Goal: Find specific page/section: Find specific page/section

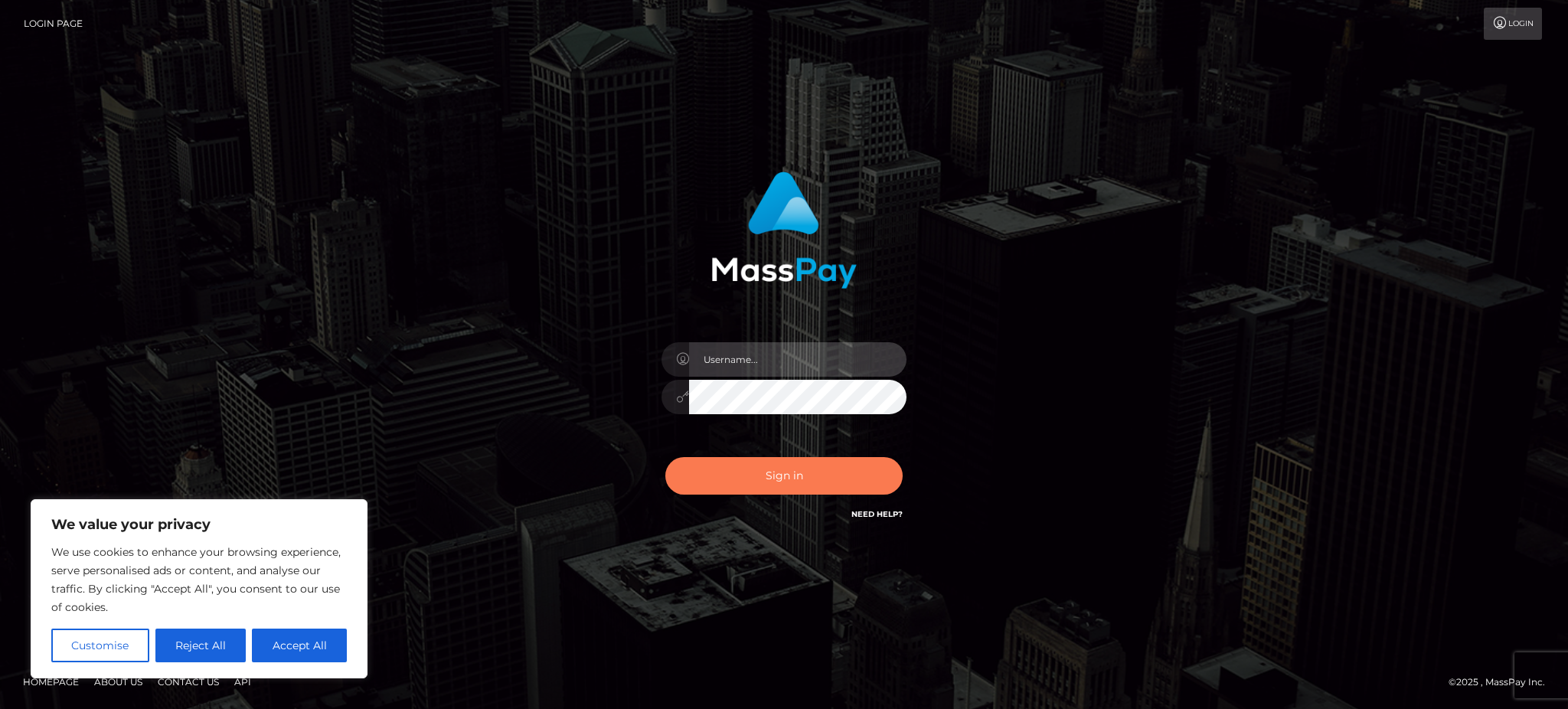
type input "Gaizelle"
click at [693, 492] on button "Sign in" at bounding box center [784, 476] width 237 height 38
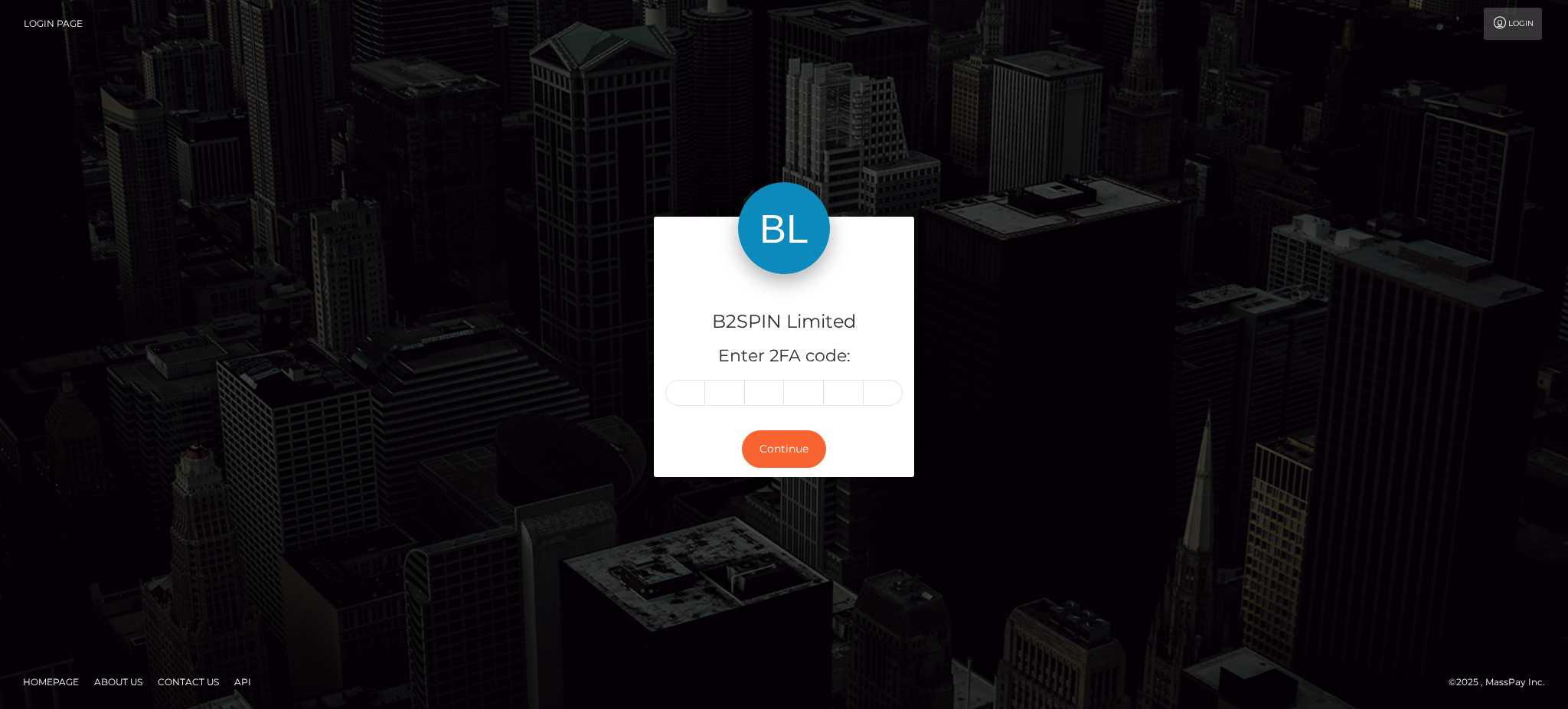
click at [664, 397] on div "B2SPIN Limited Enter 2FA code:" at bounding box center [784, 348] width 261 height 147
click at [675, 394] on input "text" at bounding box center [685, 393] width 40 height 26
type input "2"
type input "3"
type input "2"
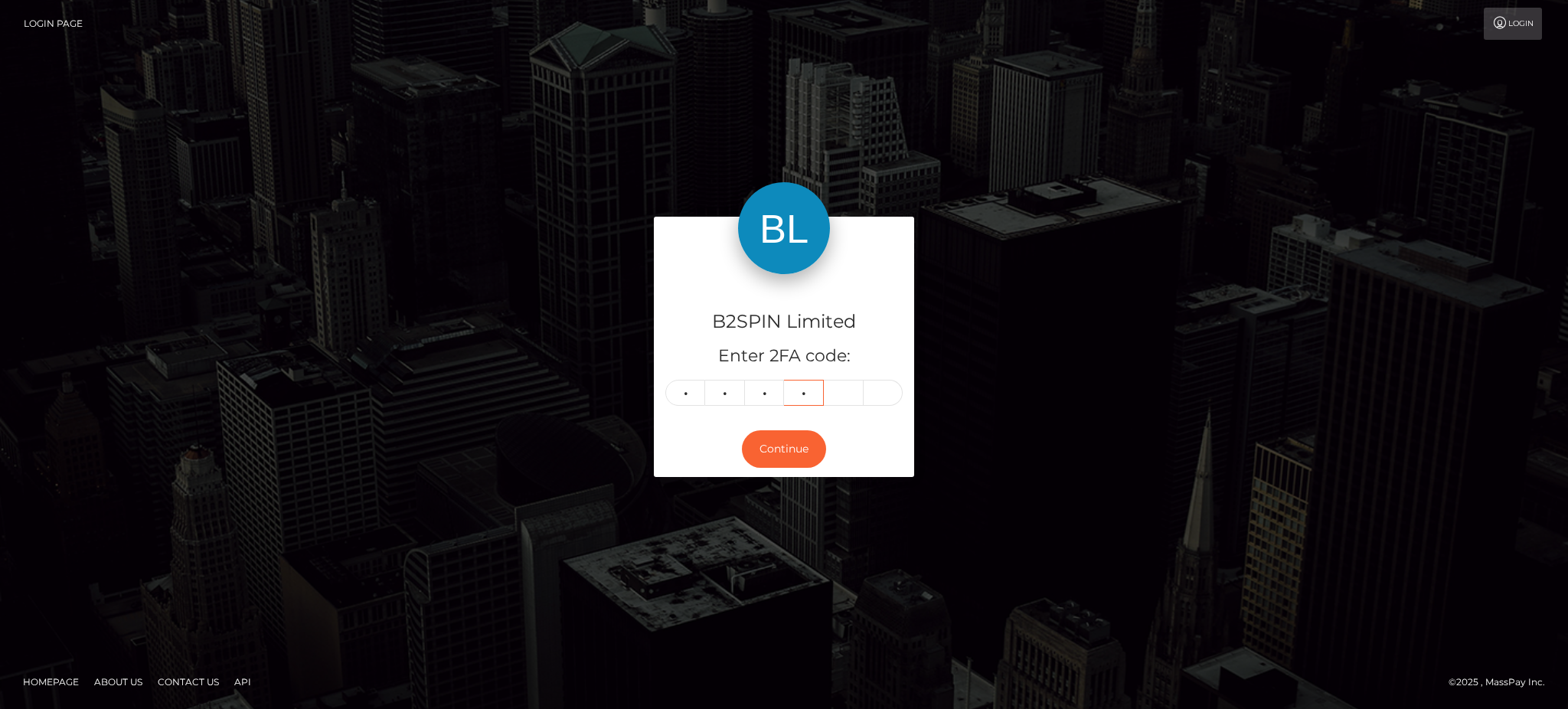
type input "3"
type input "1"
type input "8"
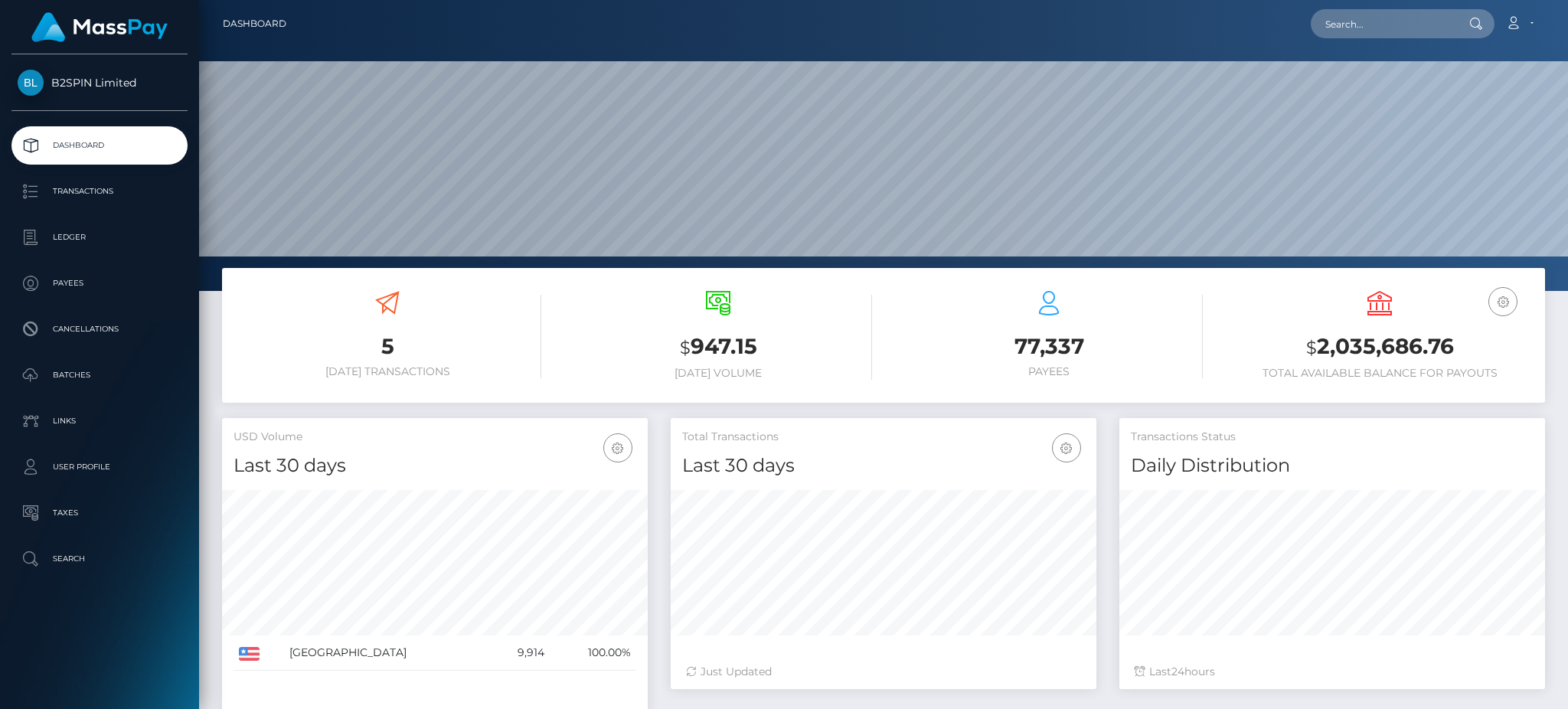
scroll to position [271, 425]
click at [1375, 45] on nav "Dashboard Loading... Loading... Account Edit Profile" at bounding box center [882, 23] width 1369 height 48
click at [1375, 21] on input "text" at bounding box center [1382, 23] width 144 height 29
paste input "3299007"
click at [1354, 33] on input "3299007" at bounding box center [1382, 23] width 144 height 29
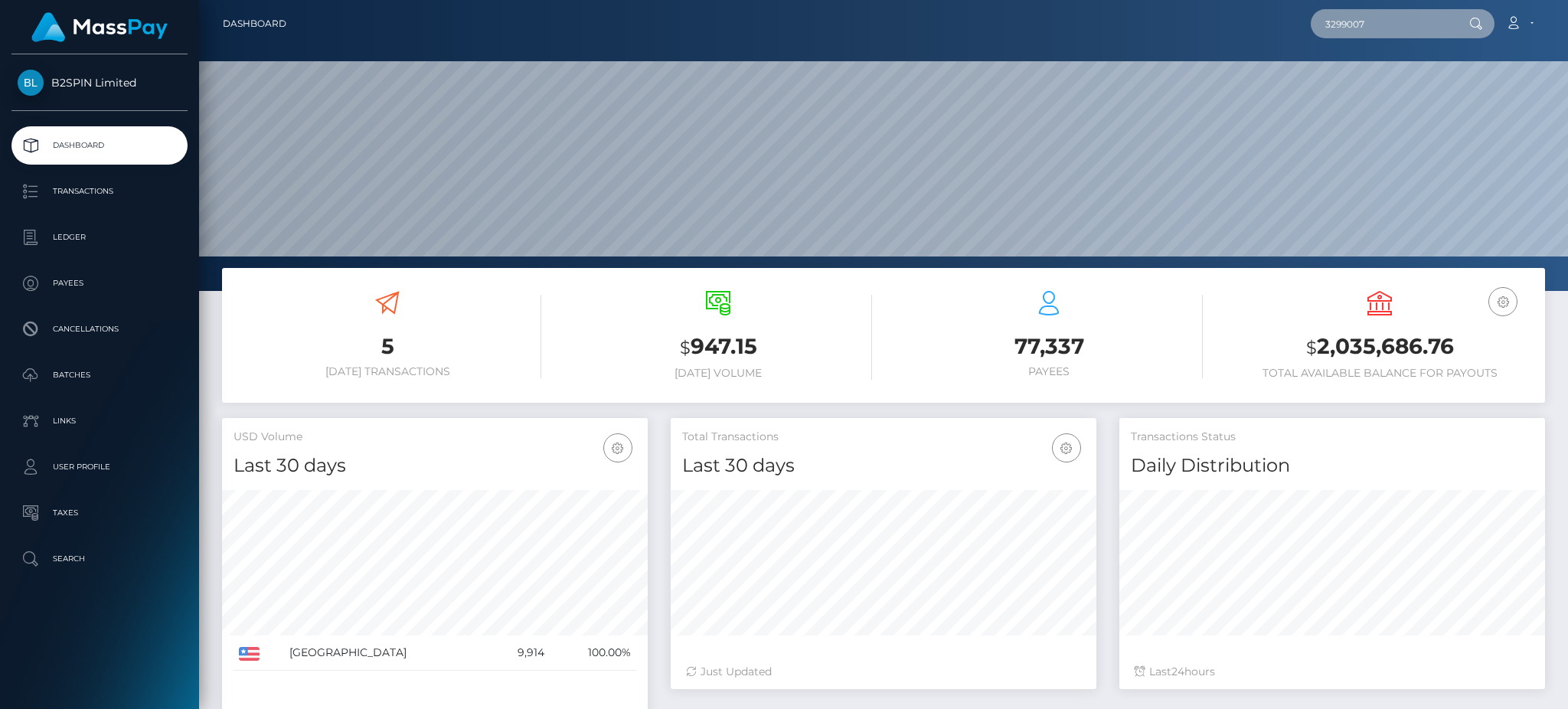
click at [1354, 33] on input "3299007" at bounding box center [1382, 23] width 144 height 29
paste input "9ce61b7a-b494-432c-9c7e-988727ceaedf"
type input "9ce61b7a-b494-432c-9c7e-988727ceaedf"
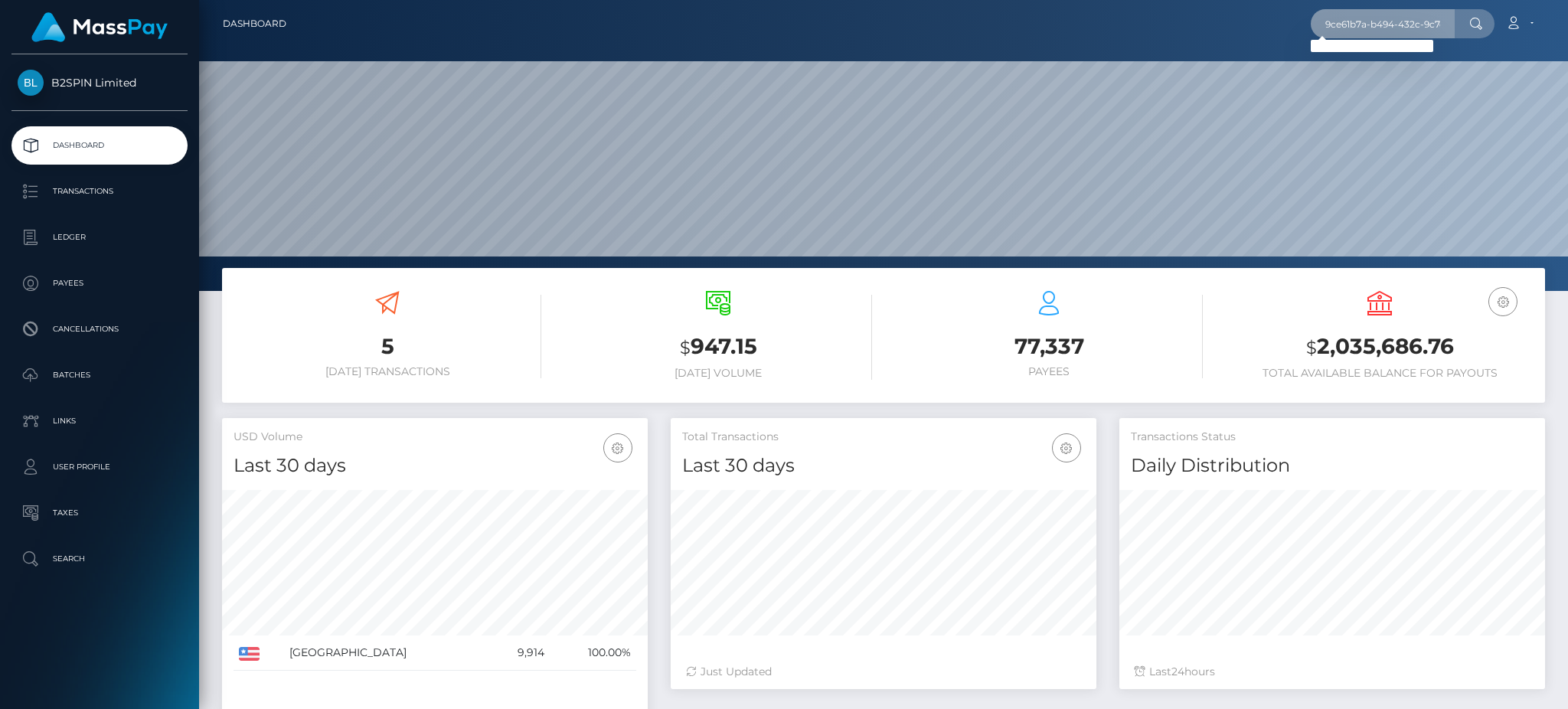
click at [1398, 23] on input "9ce61b7a-b494-432c-9c7e-988727ceaedf" at bounding box center [1382, 23] width 144 height 29
paste input "text"
click at [1398, 23] on input "text" at bounding box center [1382, 23] width 144 height 29
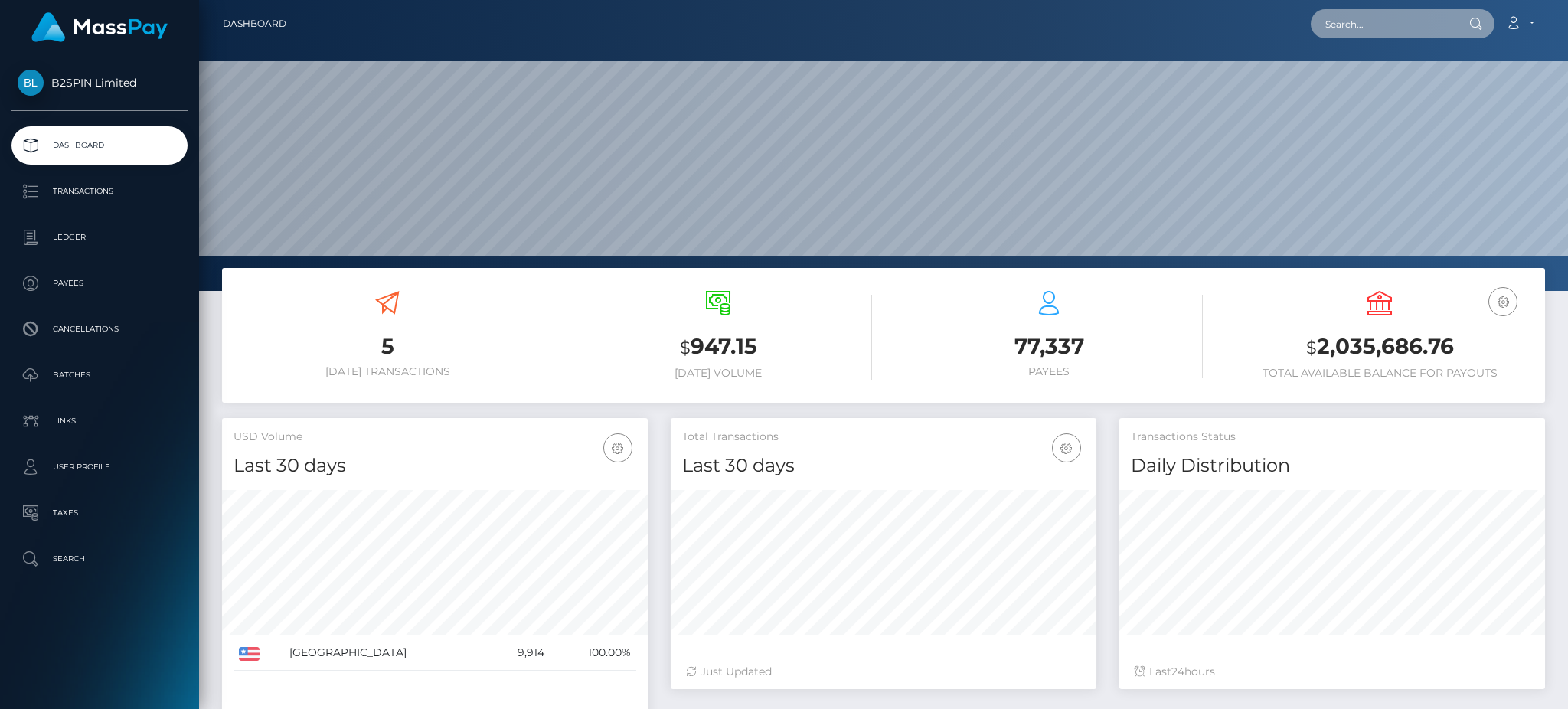
click at [1398, 23] on input "text" at bounding box center [1382, 23] width 144 height 29
click at [1409, 19] on input "text" at bounding box center [1382, 23] width 144 height 29
paste input "1657863229"
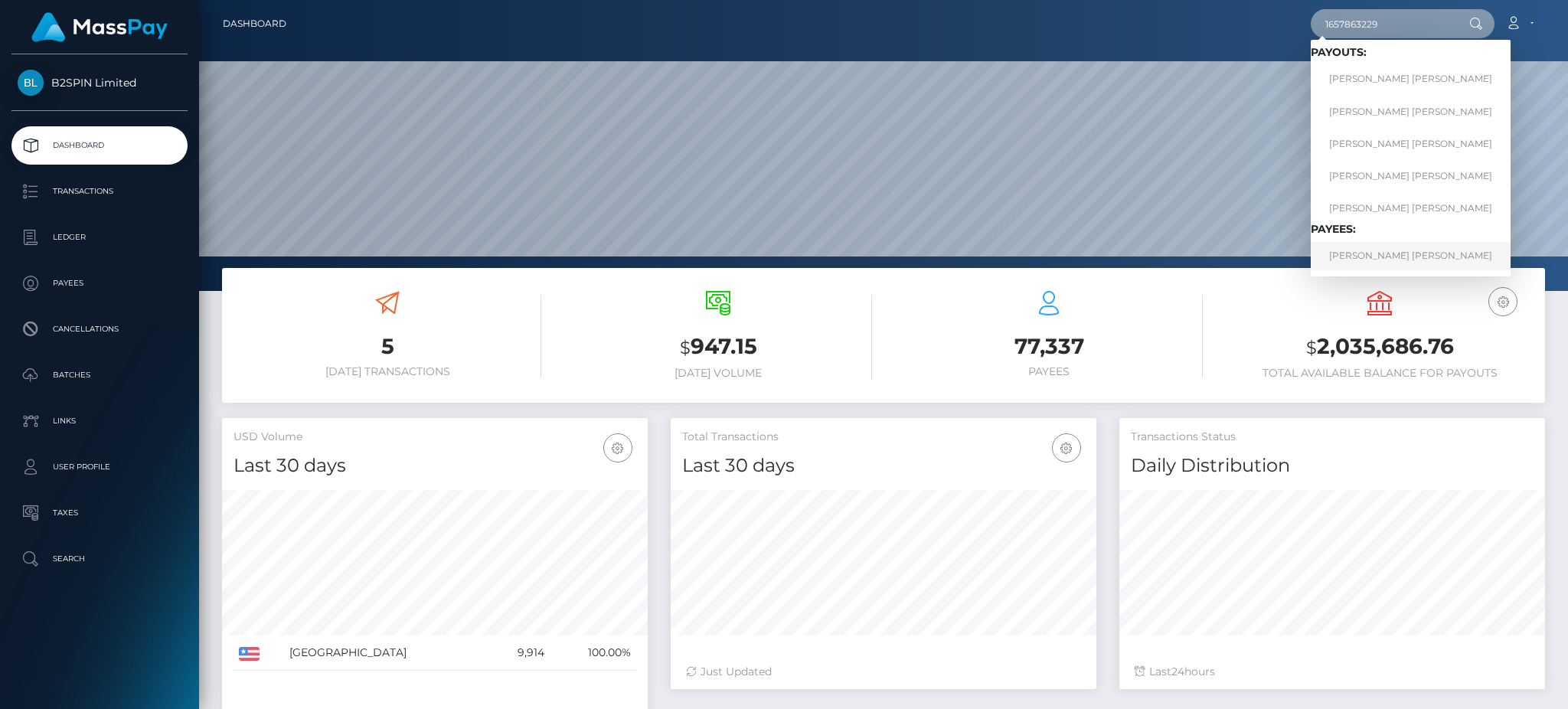
type input "1657863229"
click at [1372, 244] on link "AMANDA LEE FONTAN" at bounding box center [1410, 256] width 199 height 29
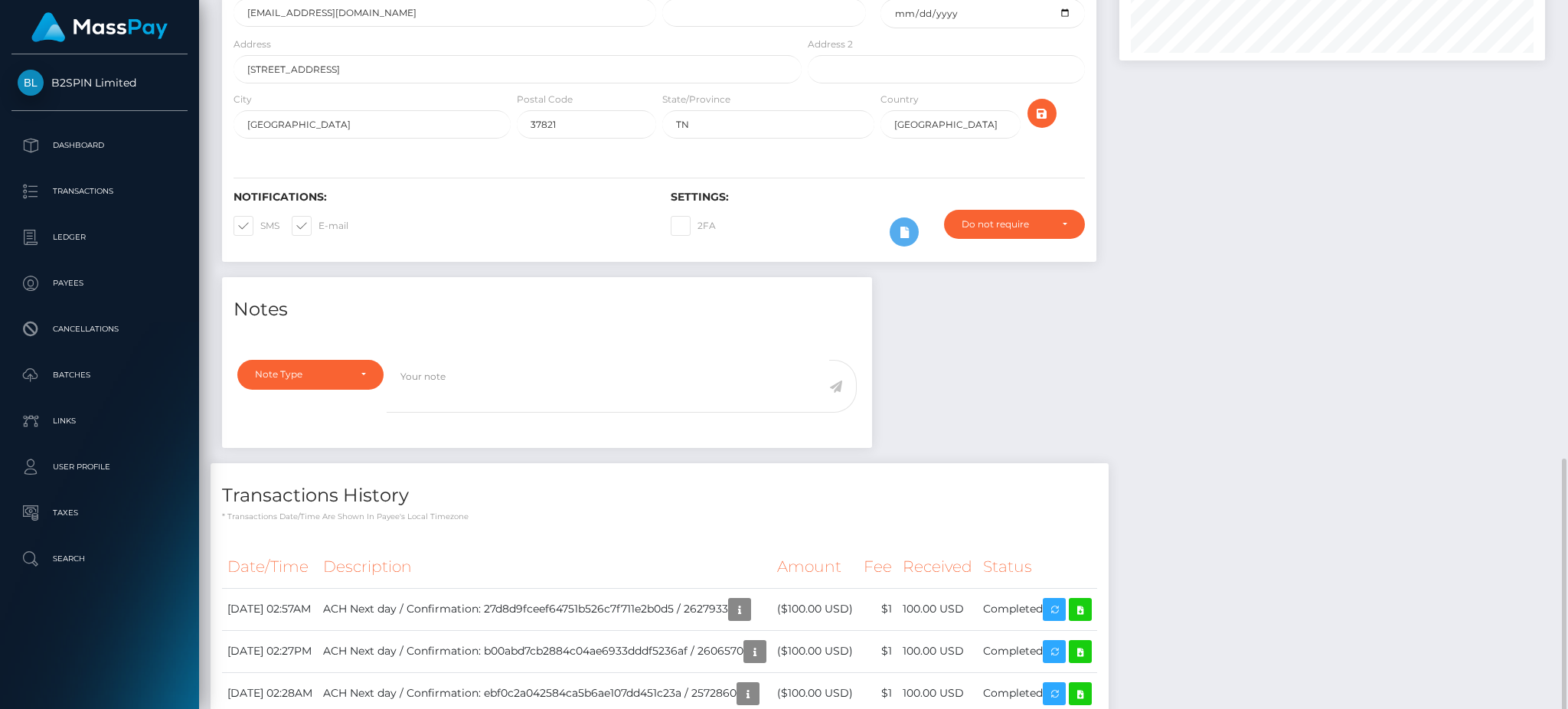
scroll to position [408, 0]
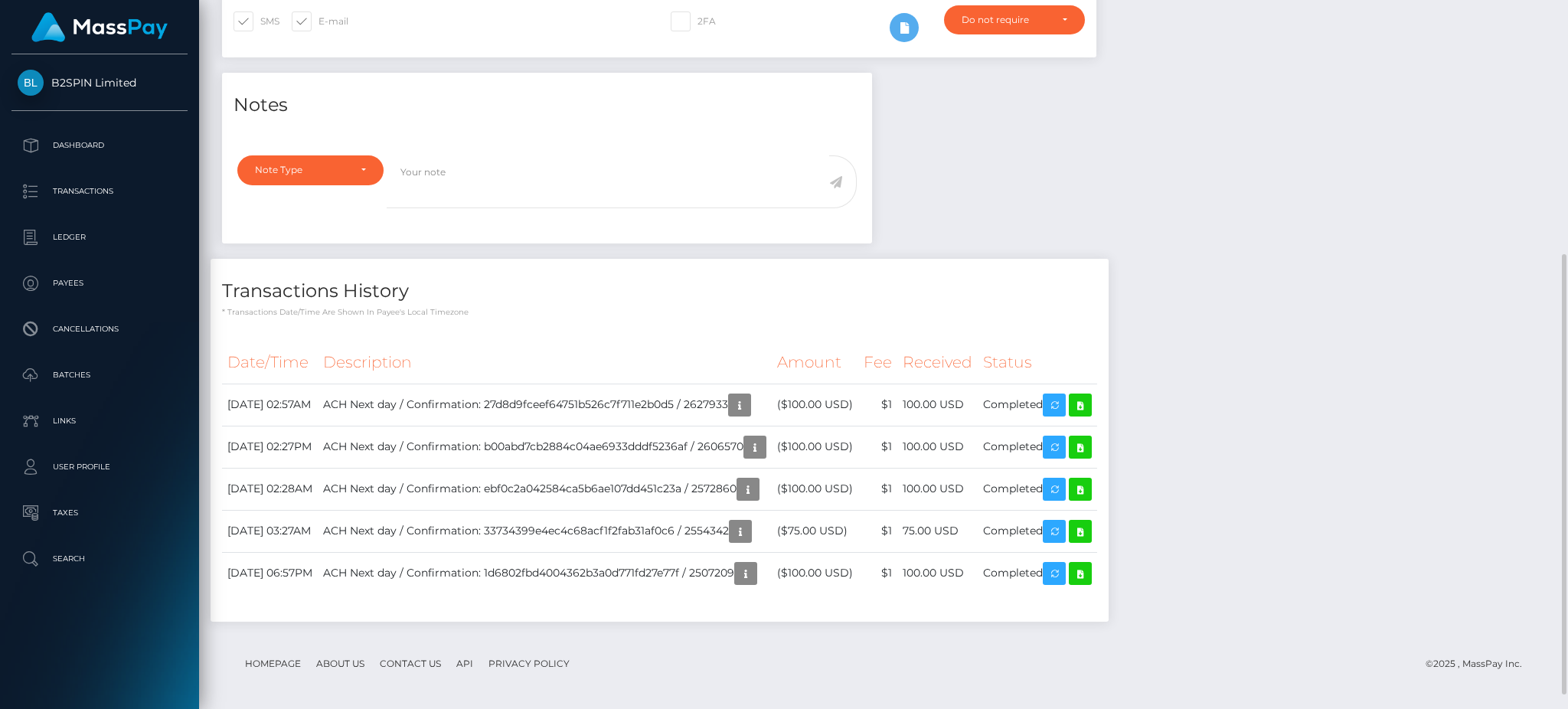
click at [1314, 241] on div "Notes Note Type Compliance Clear Compliance General Note Type" at bounding box center [883, 355] width 1346 height 564
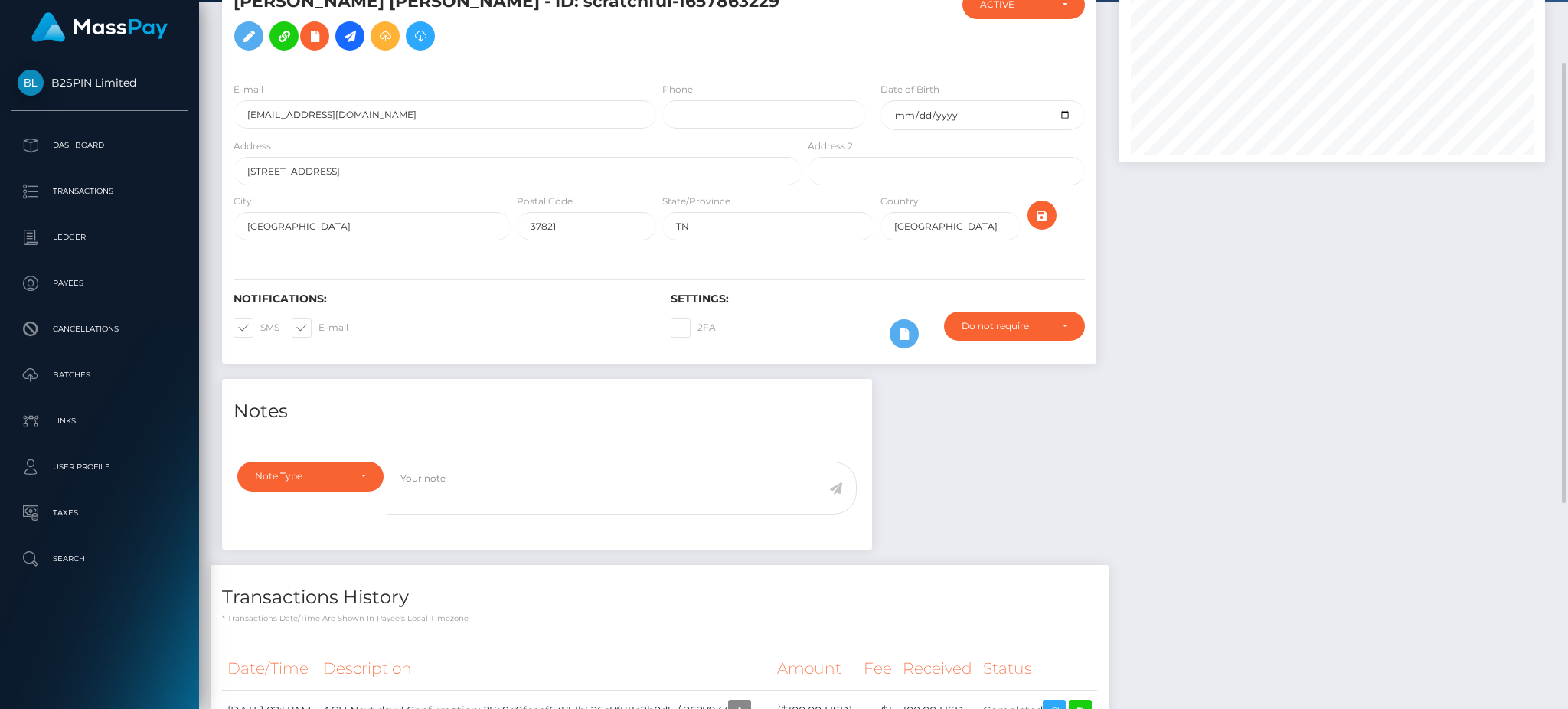
scroll to position [0, 0]
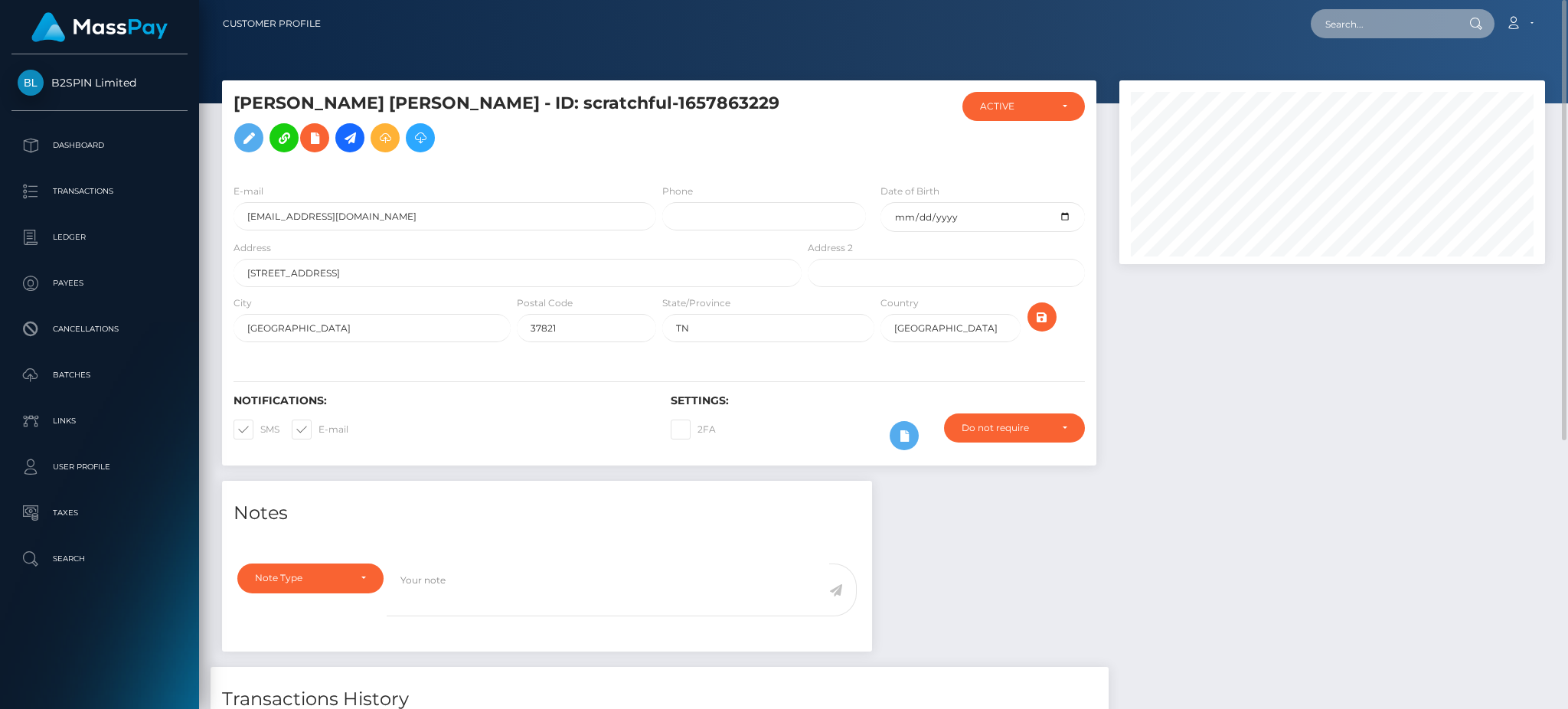
click at [1412, 26] on input "text" at bounding box center [1382, 23] width 144 height 29
paste input "4bd41563-117c-4418-a22f-dbd560806cae"
click at [1403, 41] on div "Loading... Loading..." at bounding box center [1371, 46] width 122 height 13
click at [1403, 32] on input "4bd41563-117c-4418-a22f-dbd560806cae" at bounding box center [1382, 23] width 144 height 29
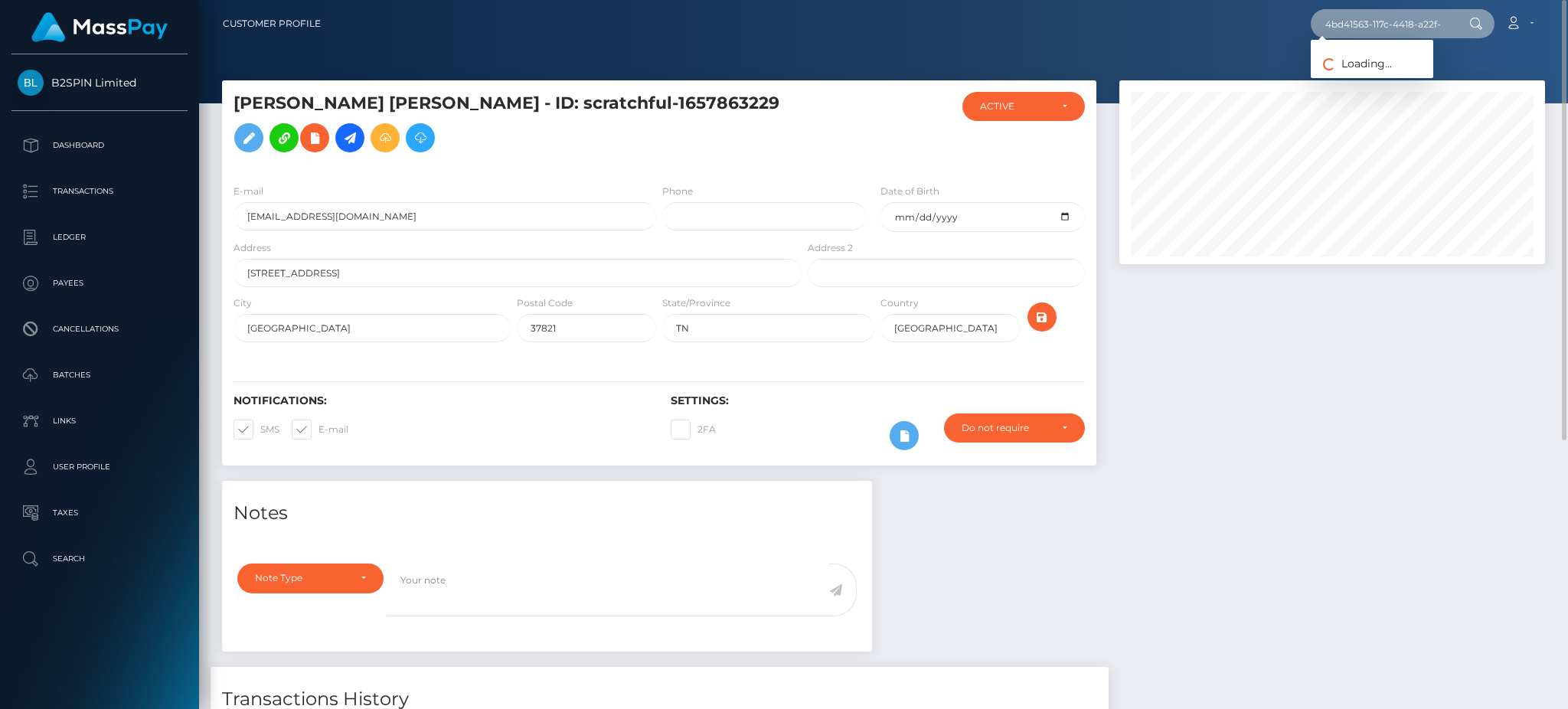
paste input "3298975"
type input "3298975"
click at [1362, 29] on input "3298975" at bounding box center [1382, 23] width 144 height 29
paste input "text"
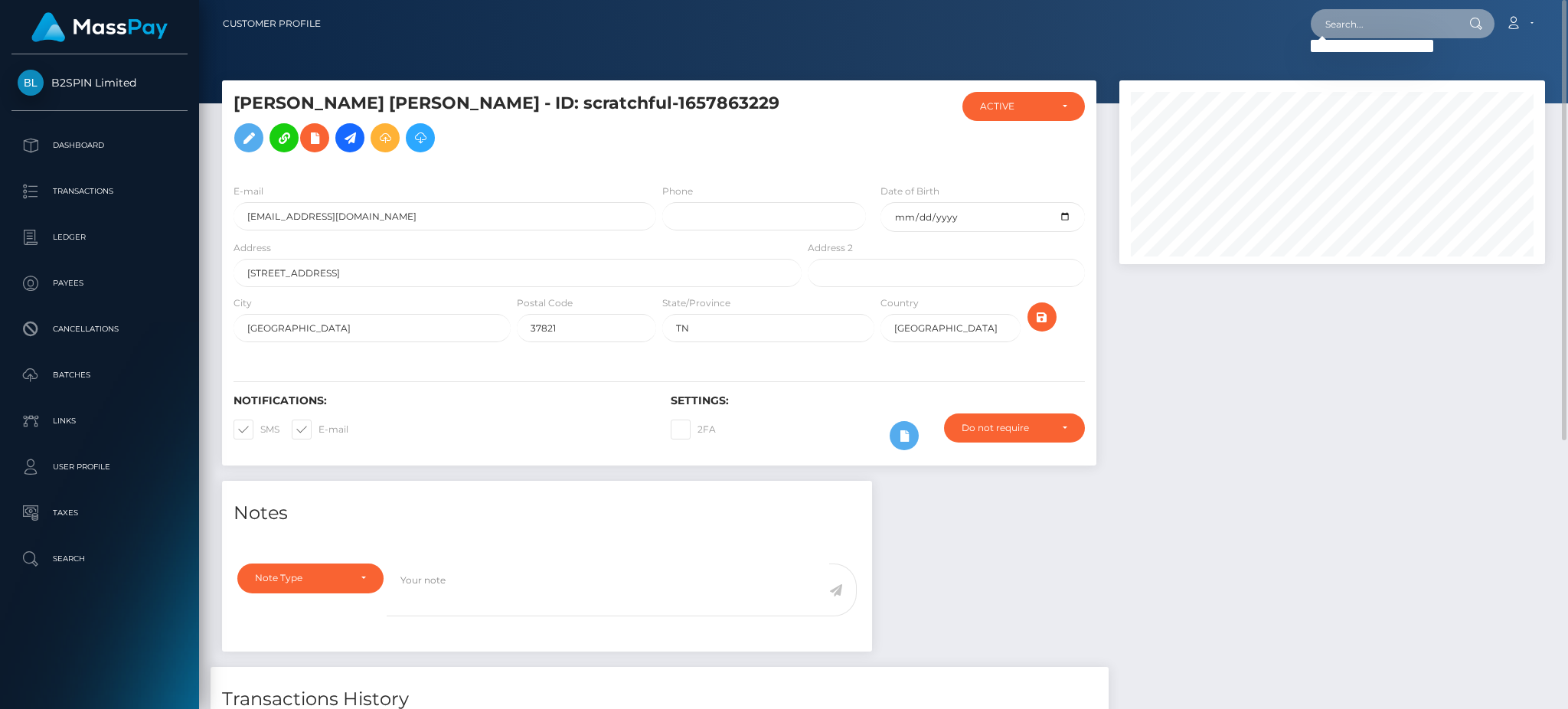
click at [1382, 29] on input "text" at bounding box center [1382, 23] width 144 height 29
paste input "1082144487"
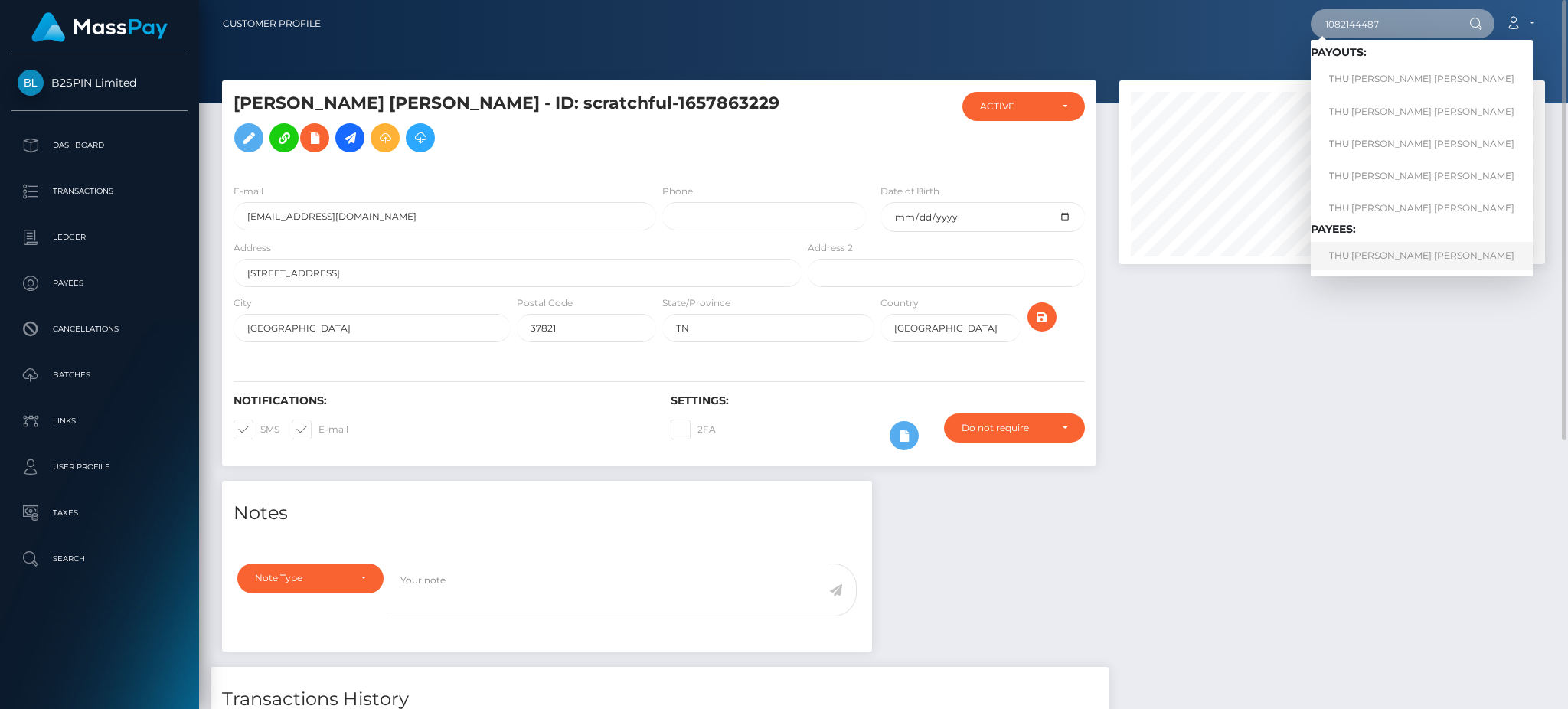
type input "1082144487"
click at [1348, 249] on link "THU LINH THI NGO" at bounding box center [1421, 256] width 222 height 29
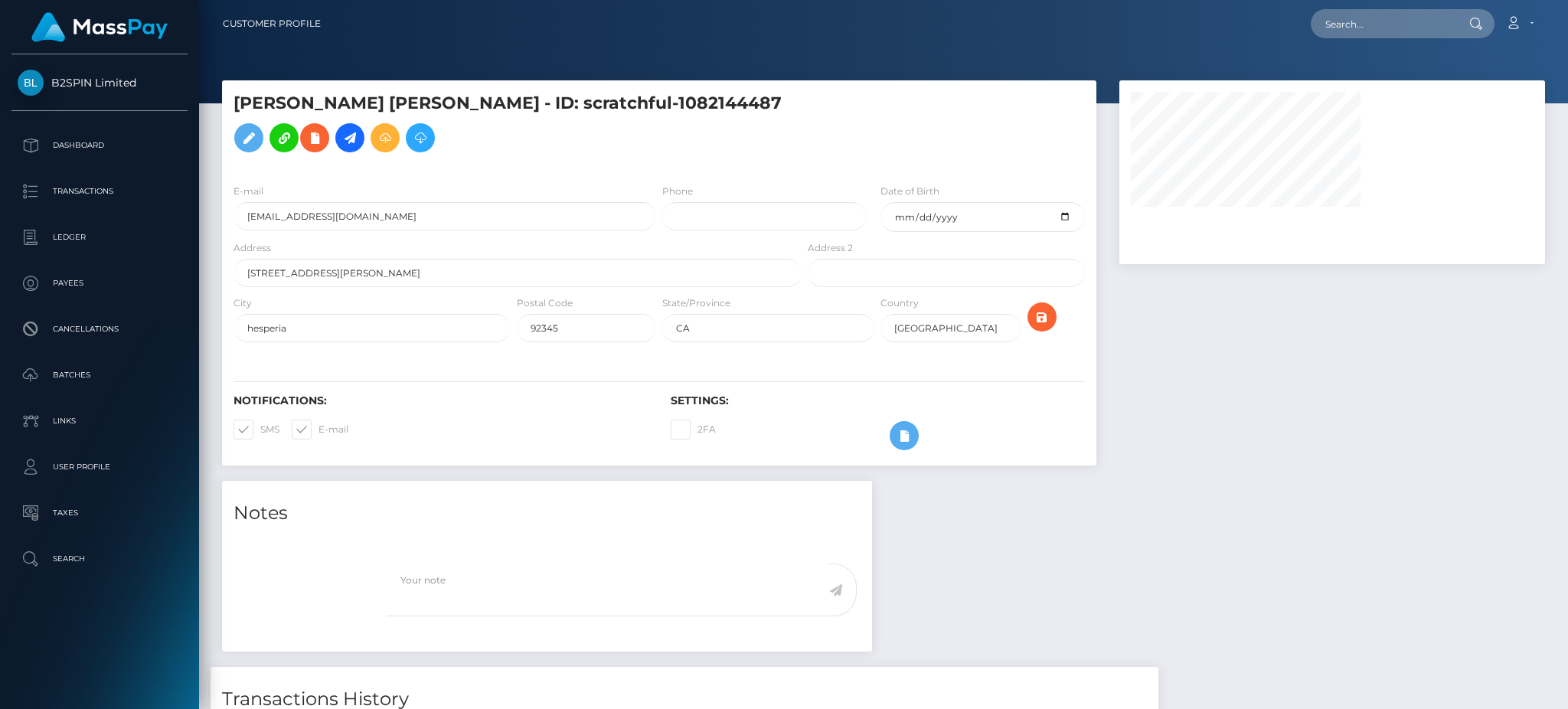
select select "0"
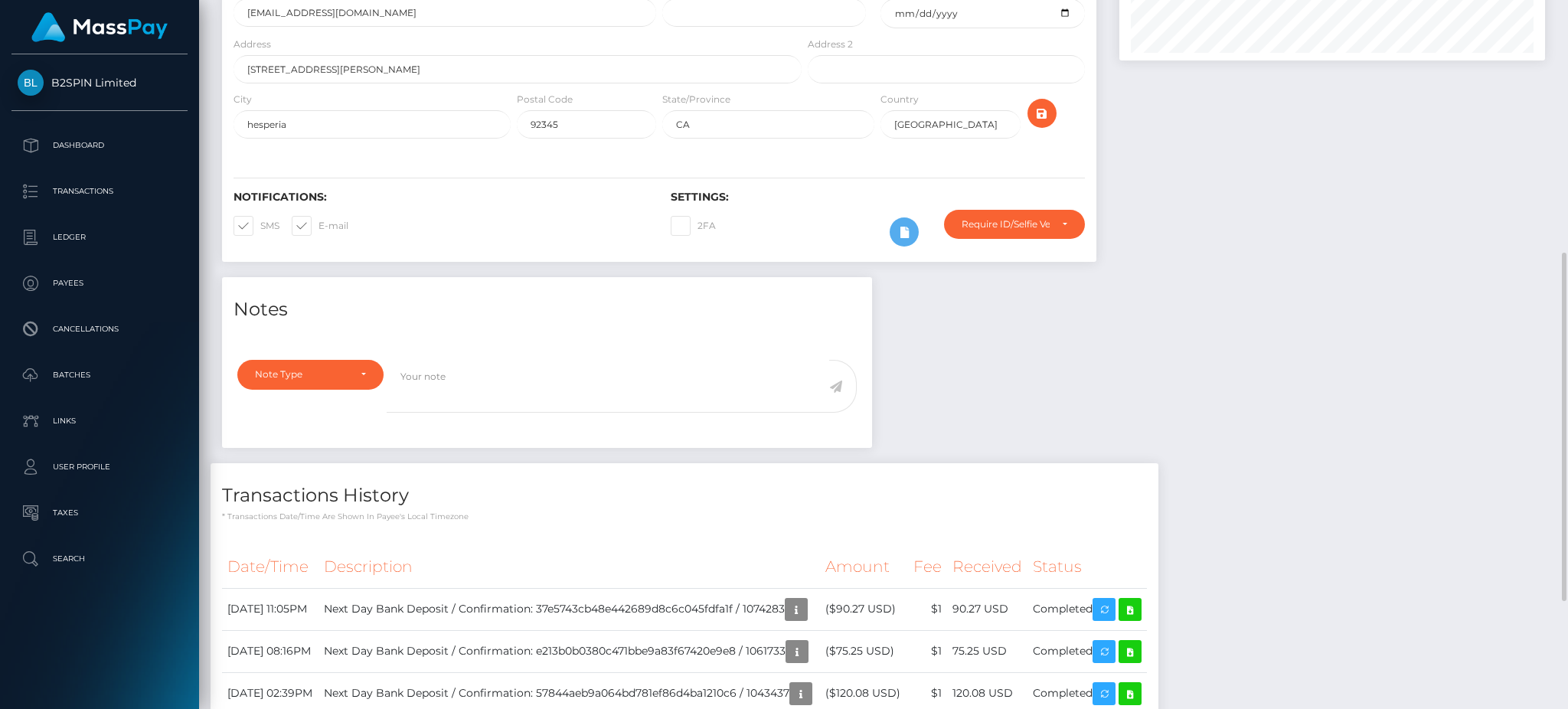
scroll to position [306, 0]
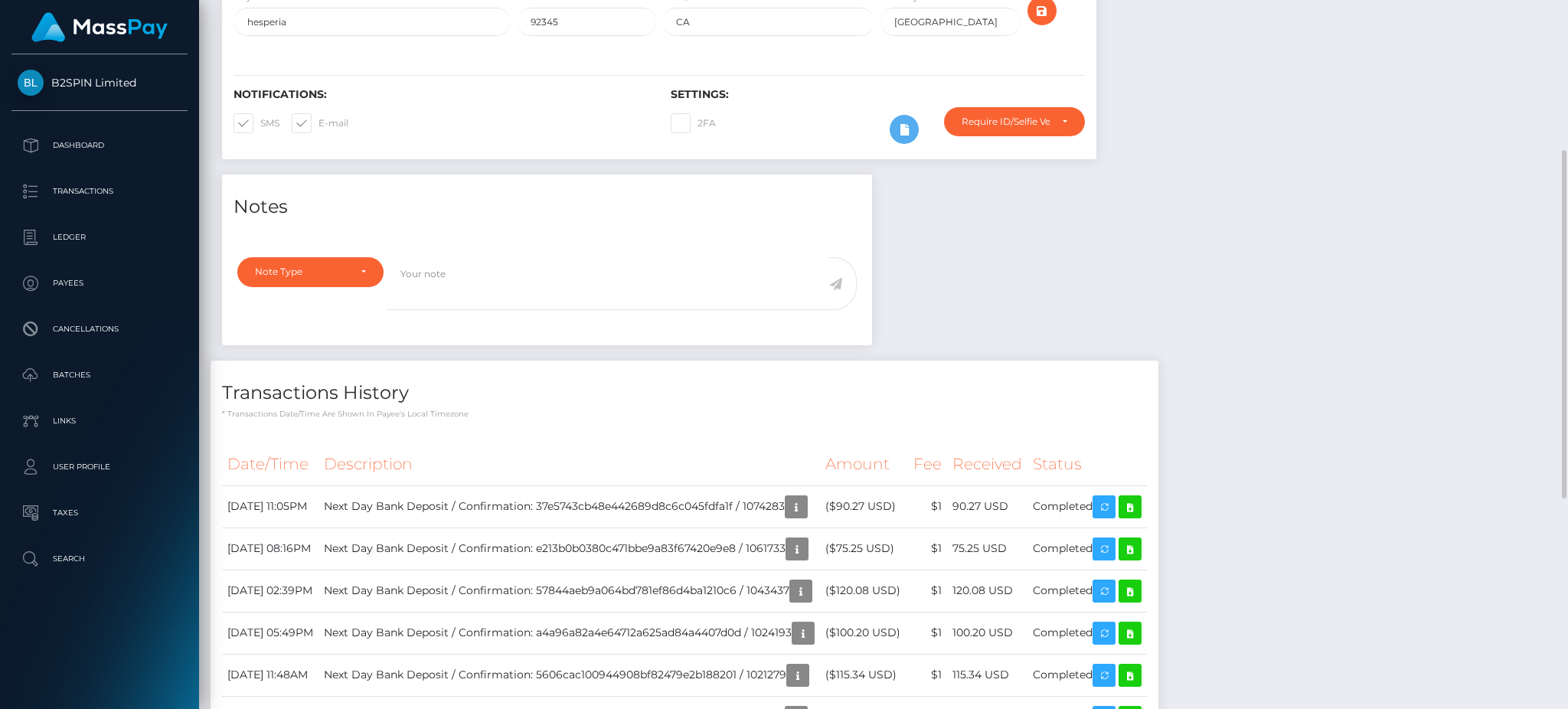
click at [1277, 270] on div "Notes Note Type Compliance Clear Compliance General Note Type" at bounding box center [883, 607] width 1346 height 865
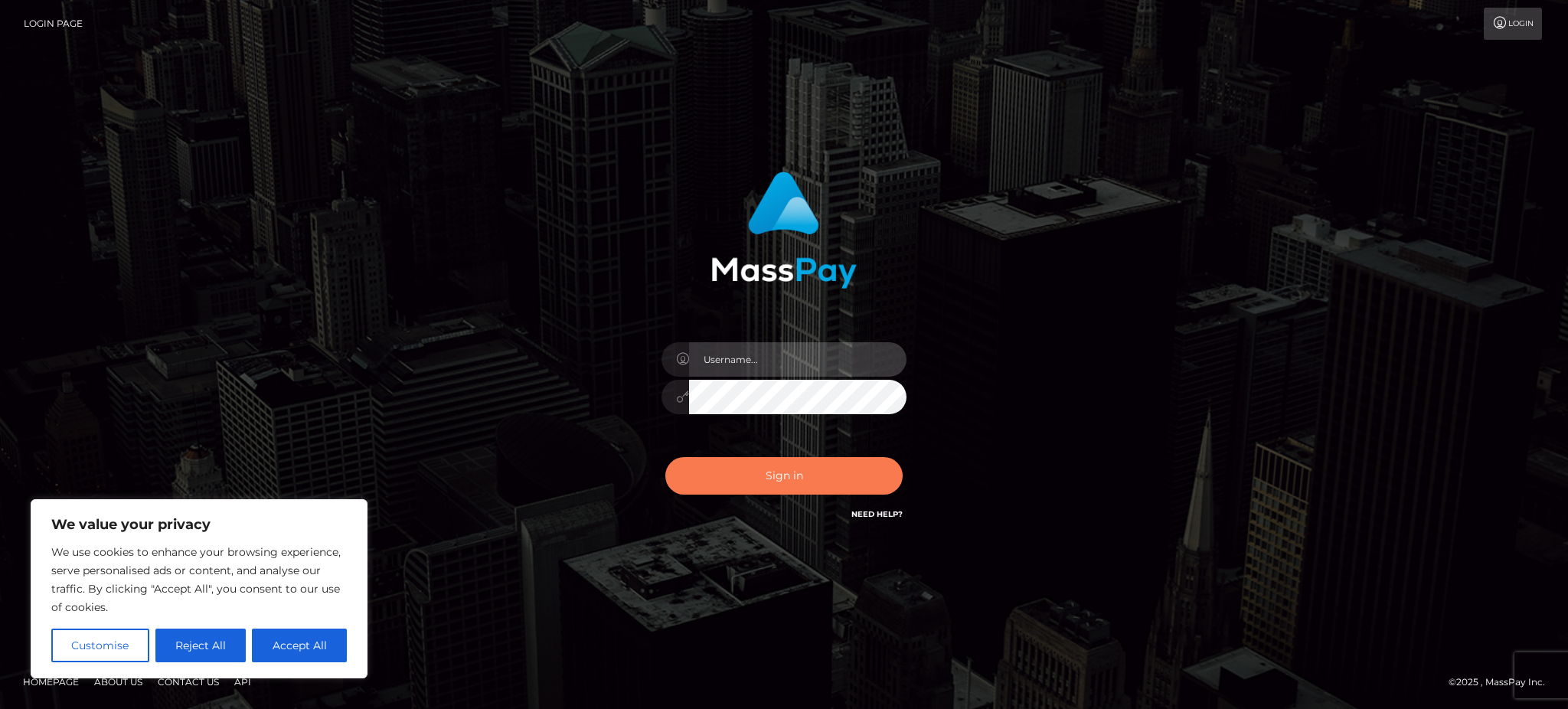
type input "Gaizelle"
click at [744, 493] on button "Sign in" at bounding box center [784, 476] width 237 height 38
type input "Gaizelle"
click at [809, 488] on button "Sign in" at bounding box center [784, 476] width 237 height 38
